Goal: Task Accomplishment & Management: Manage account settings

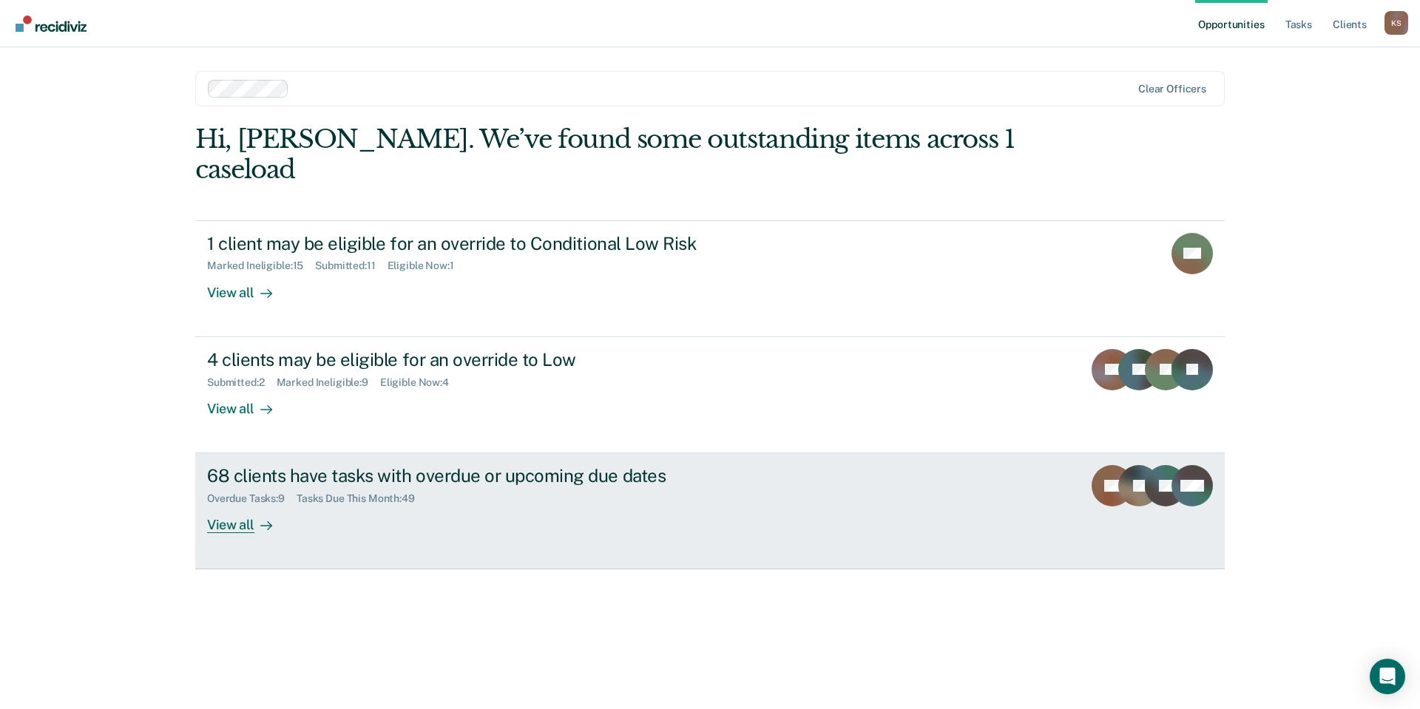
click at [507, 487] on div "Overdue Tasks : 9 Tasks Due This Month : 49" at bounding box center [466, 496] width 519 height 18
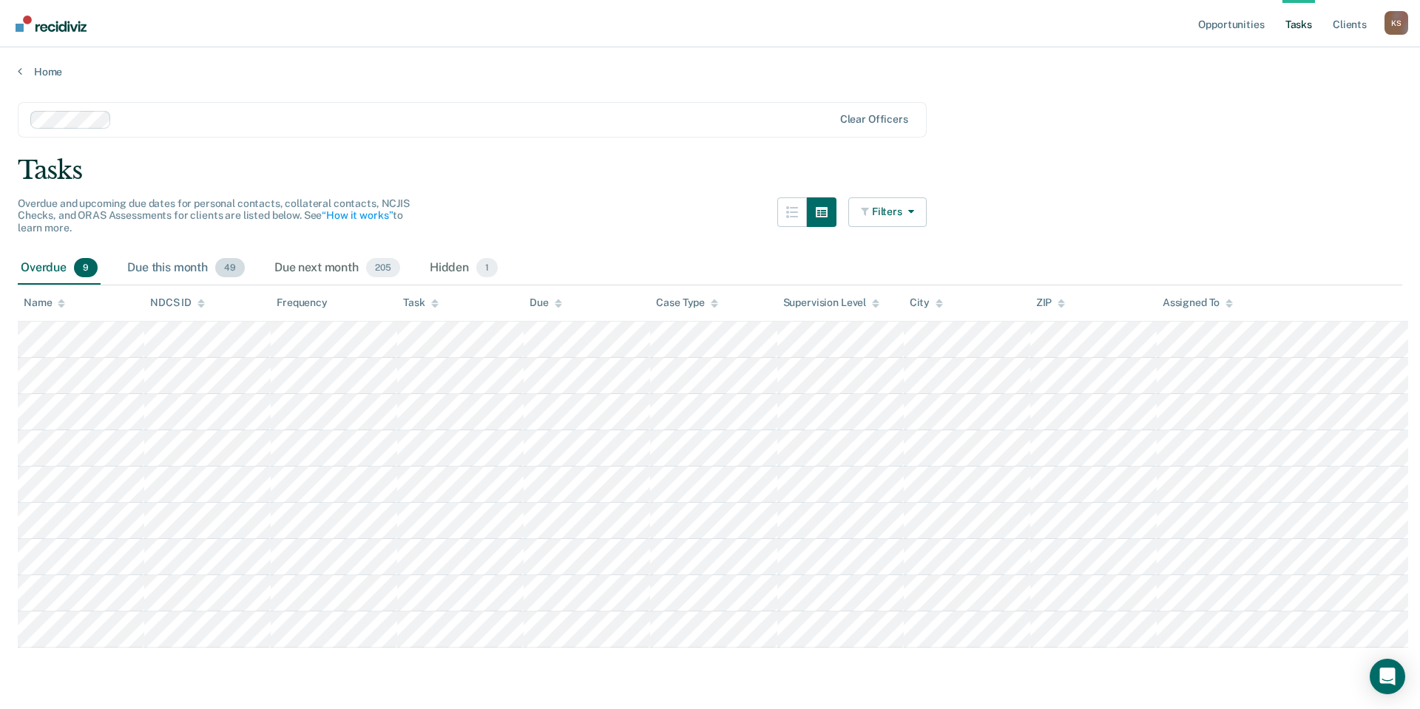
click at [215, 258] on span "49" at bounding box center [230, 267] width 30 height 19
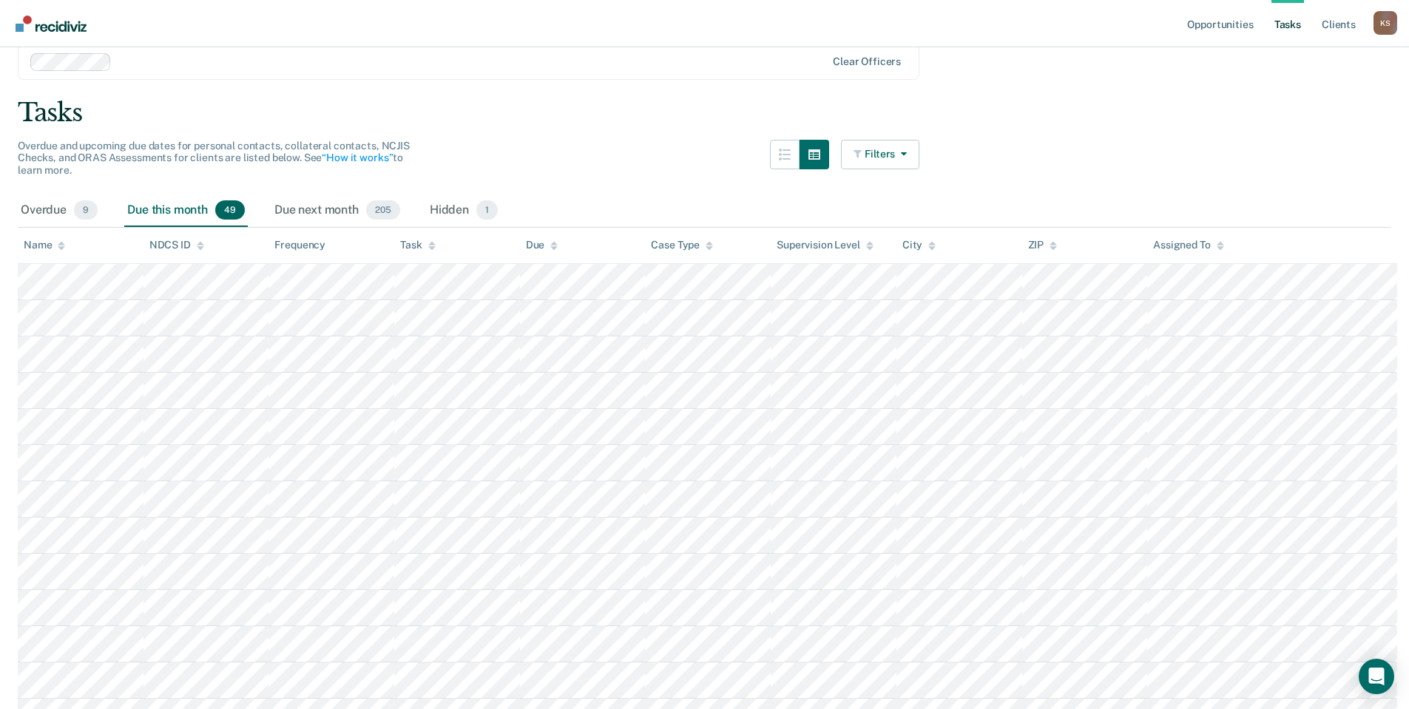
scroll to position [74, 0]
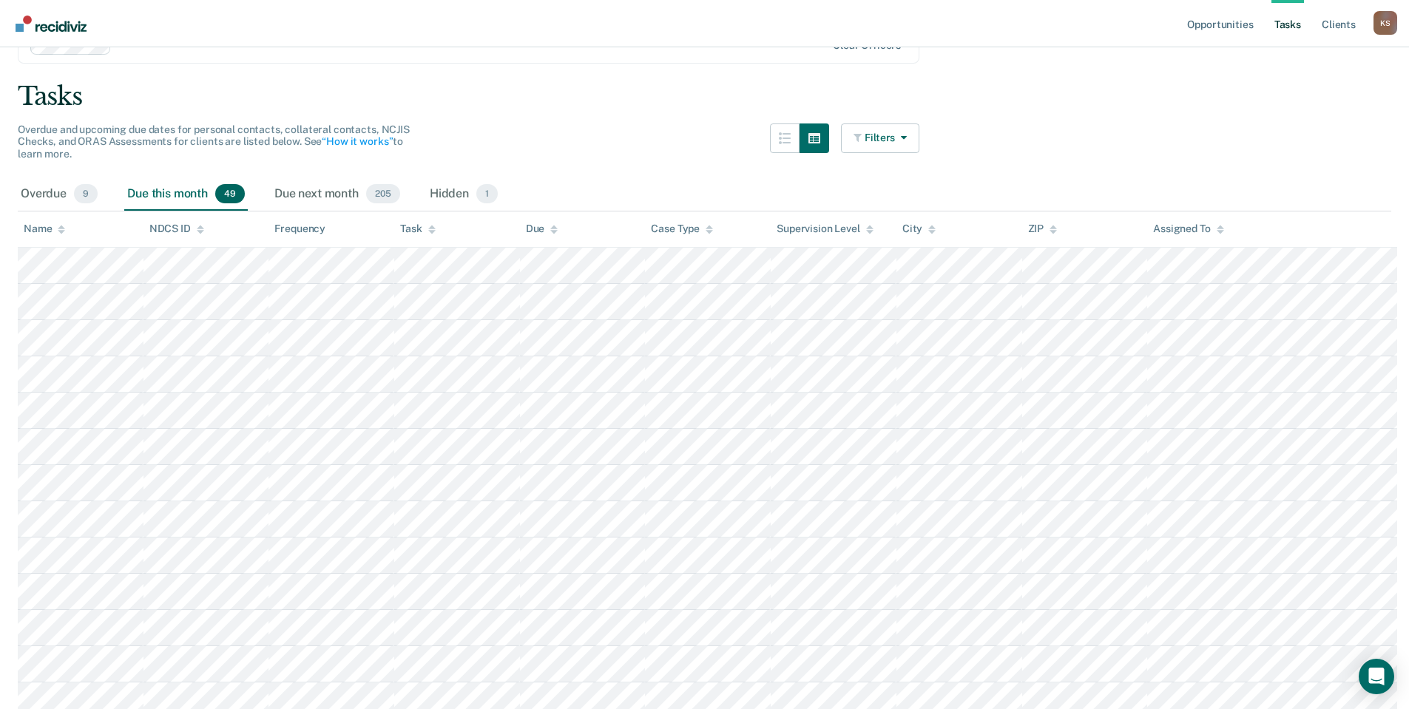
click at [428, 226] on icon at bounding box center [431, 228] width 7 height 4
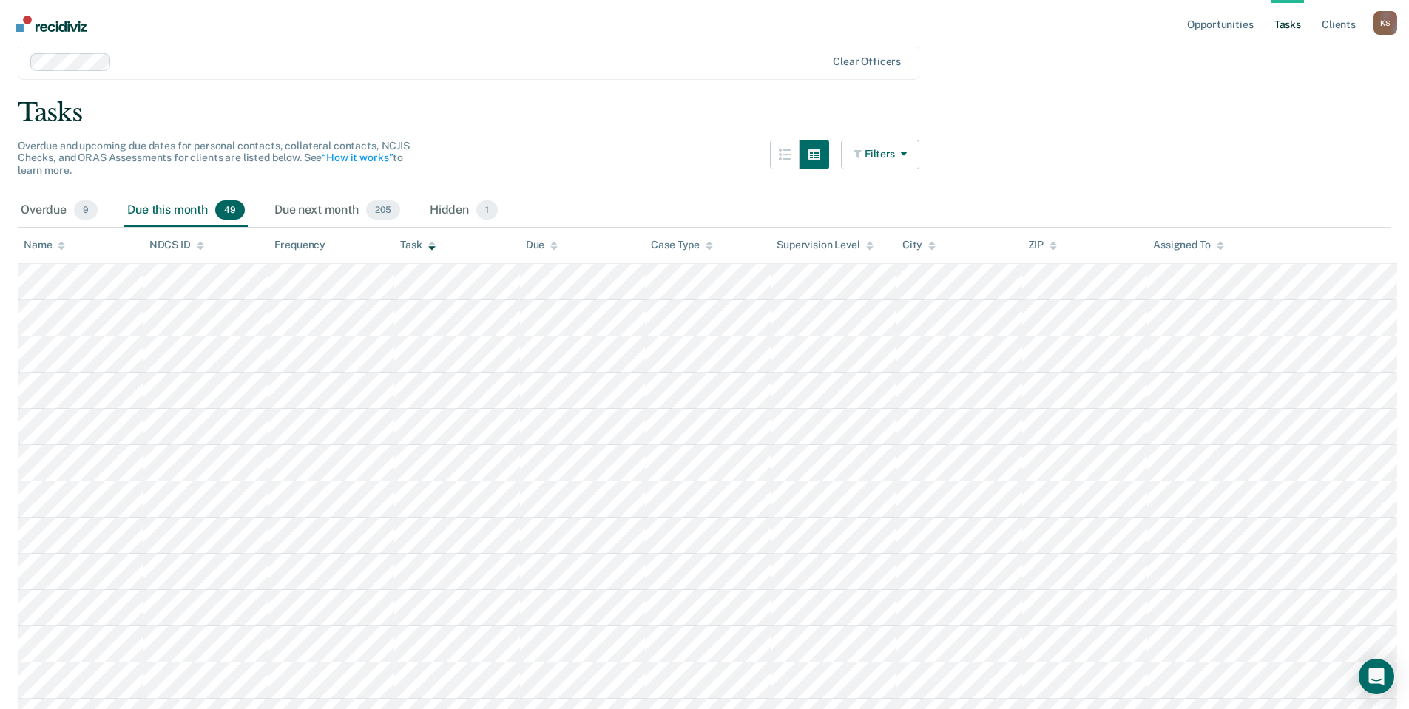
scroll to position [0, 0]
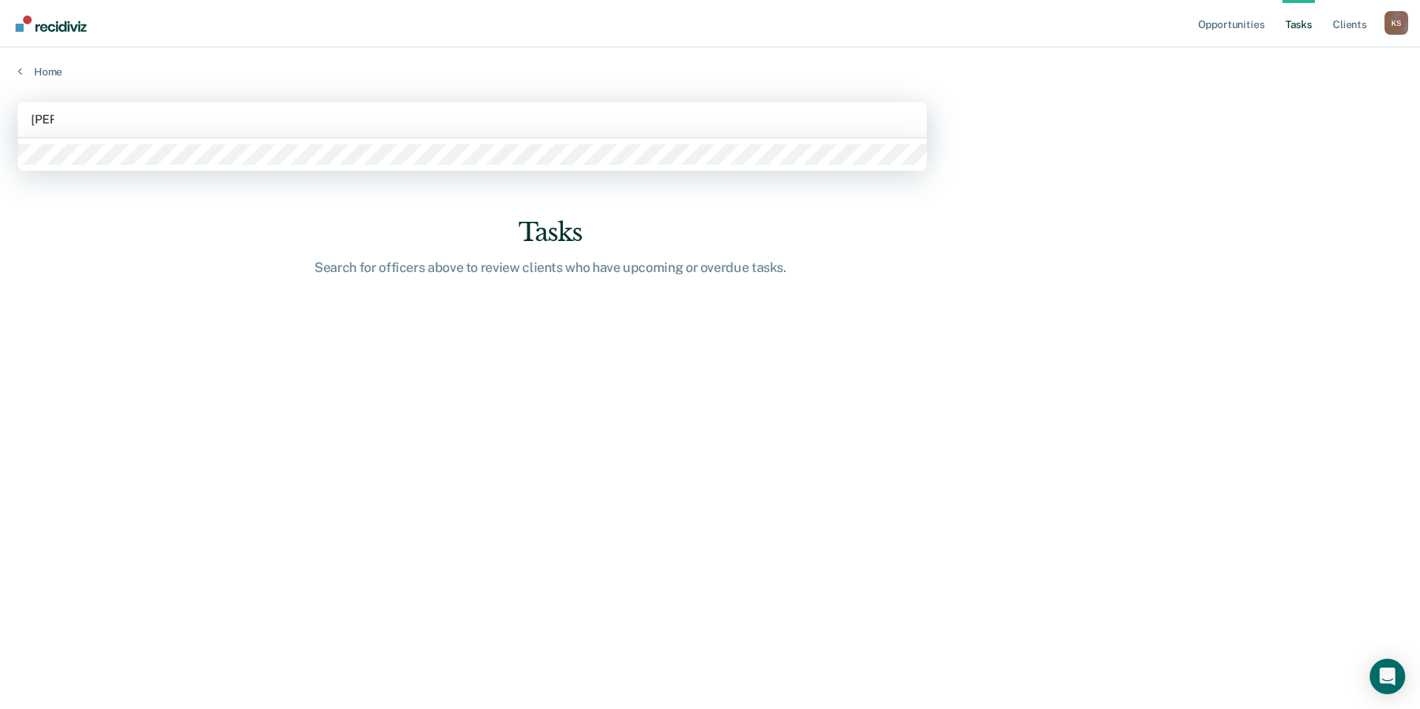
type input "[PERSON_NAME]"
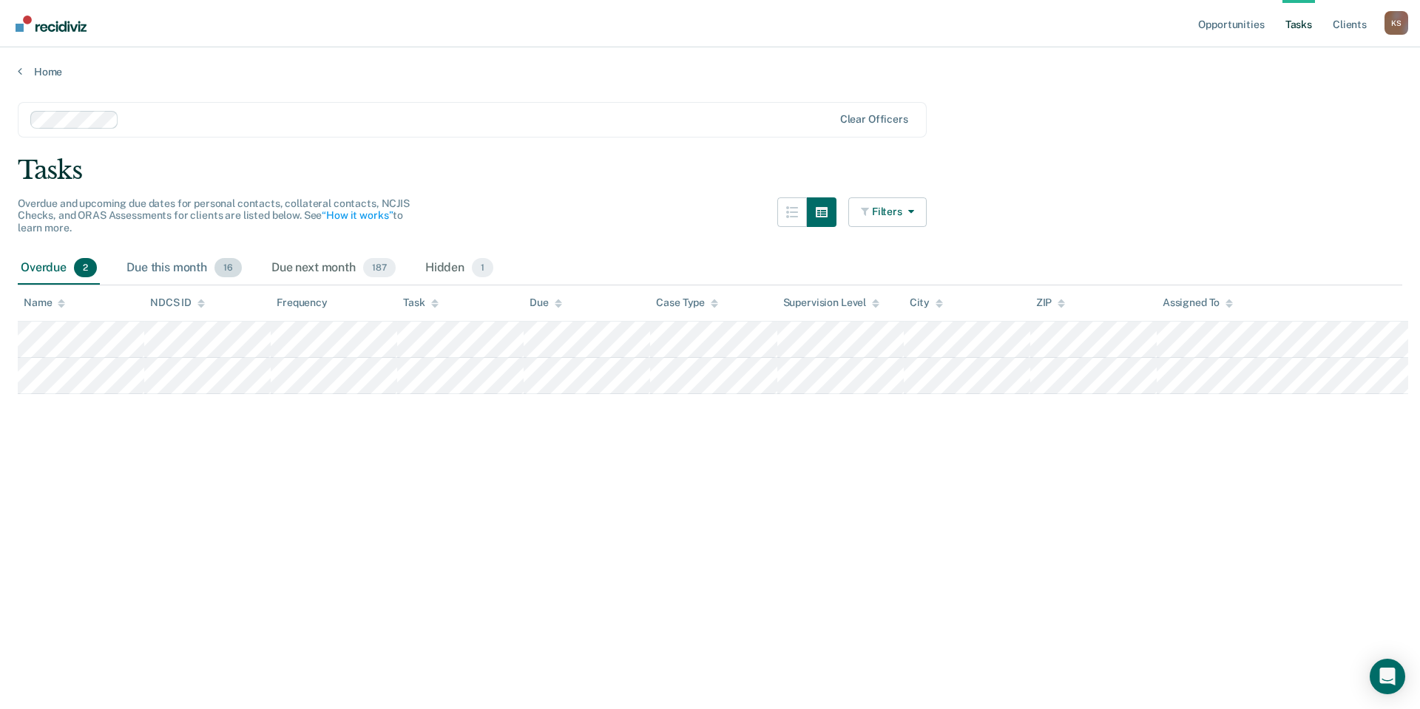
click at [155, 252] on div "Due this month 16" at bounding box center [183, 268] width 121 height 33
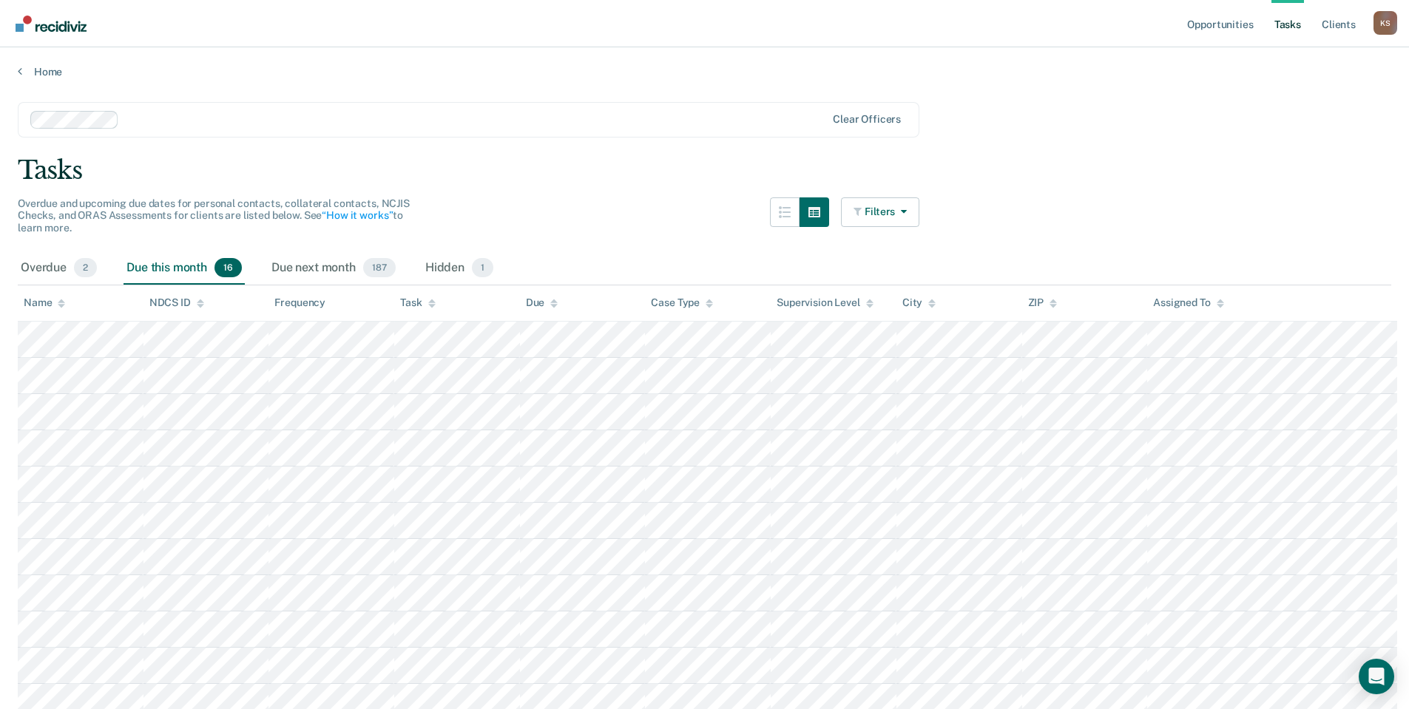
click at [400, 297] on div "Task" at bounding box center [417, 303] width 35 height 13
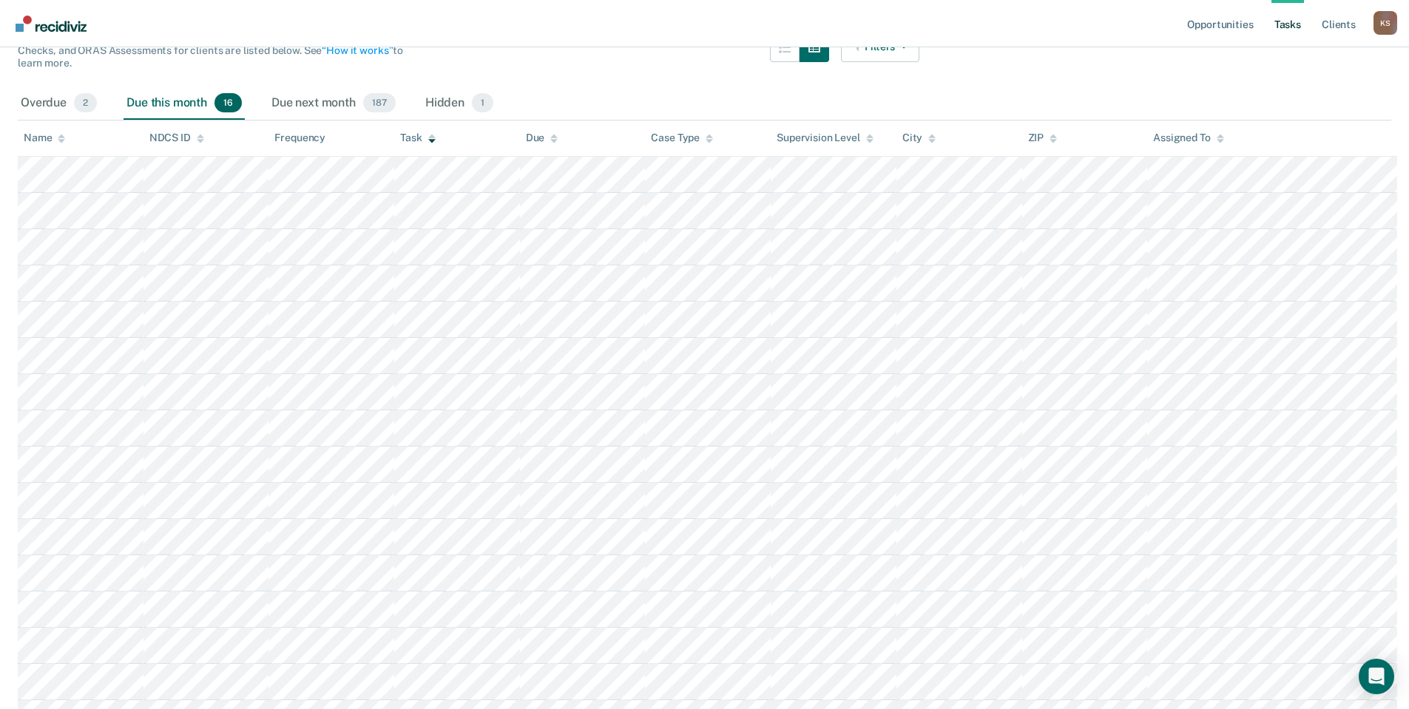
scroll to position [187, 0]
